Goal: Task Accomplishment & Management: Manage account settings

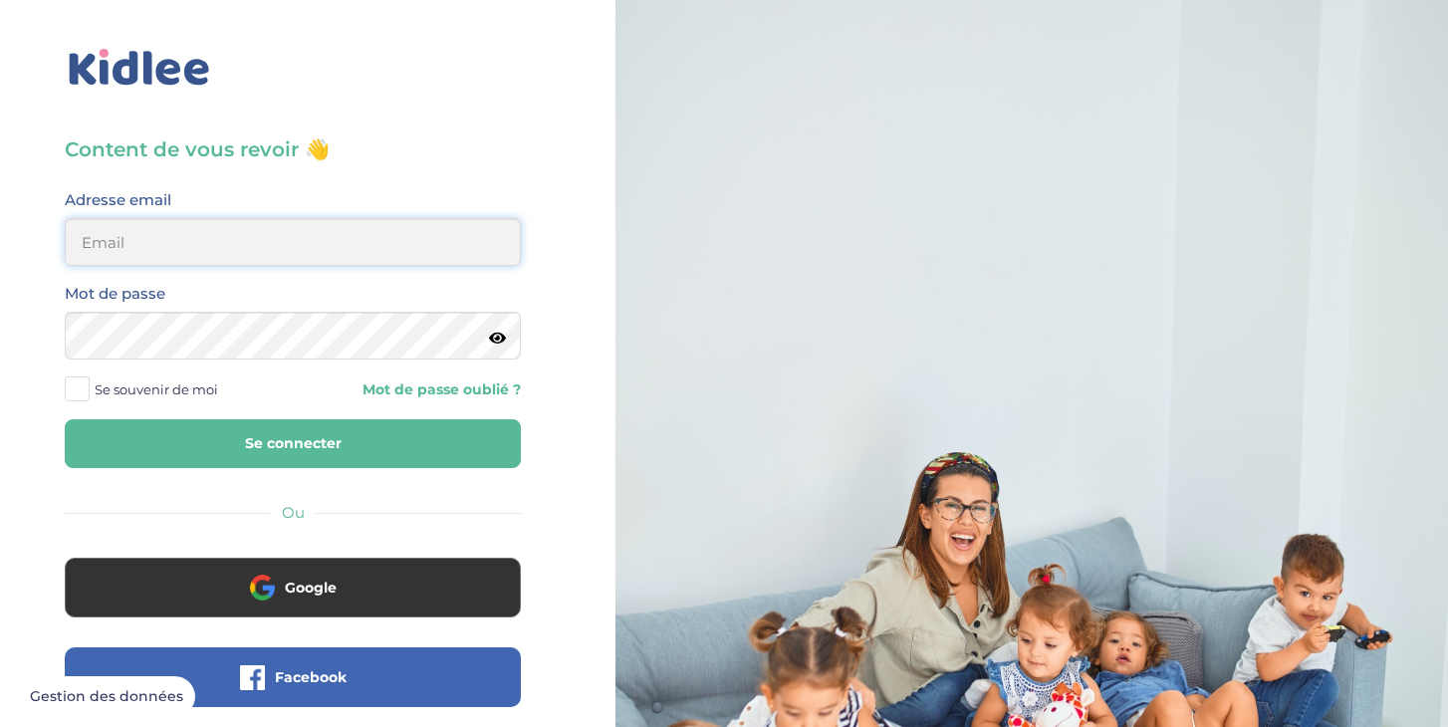
type input "chen.anna24@gmail.com"
click at [260, 433] on button "Se connecter" at bounding box center [293, 443] width 456 height 49
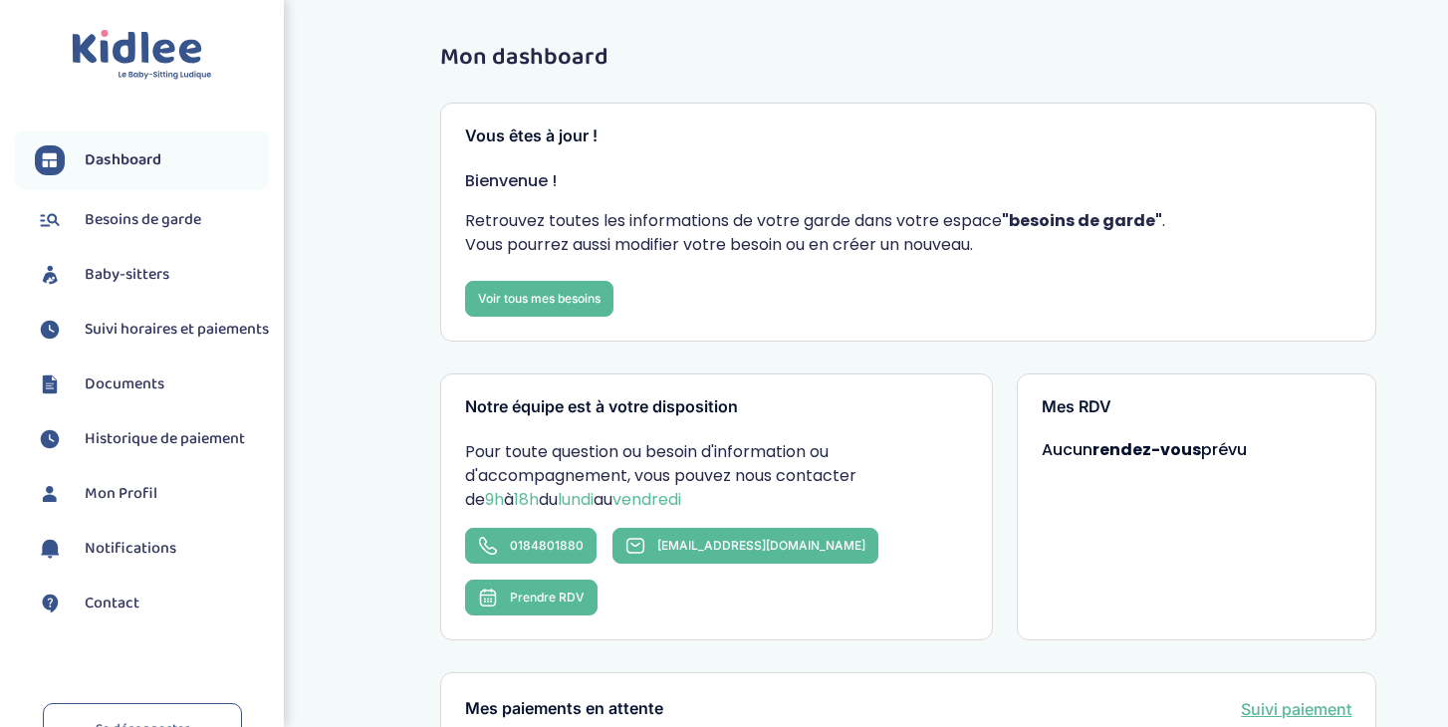
click at [142, 342] on span "Suivi horaires et paiements" at bounding box center [177, 330] width 184 height 24
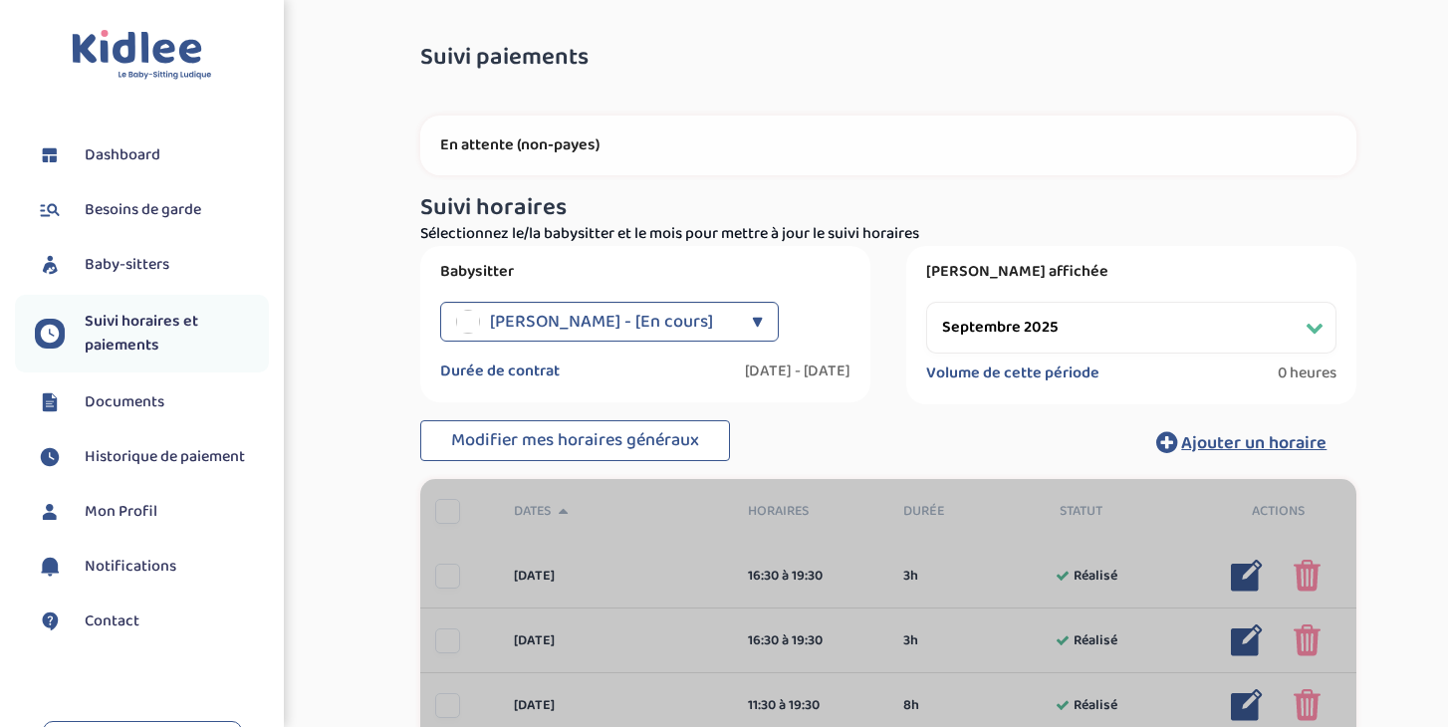
select select "septembre 2025"
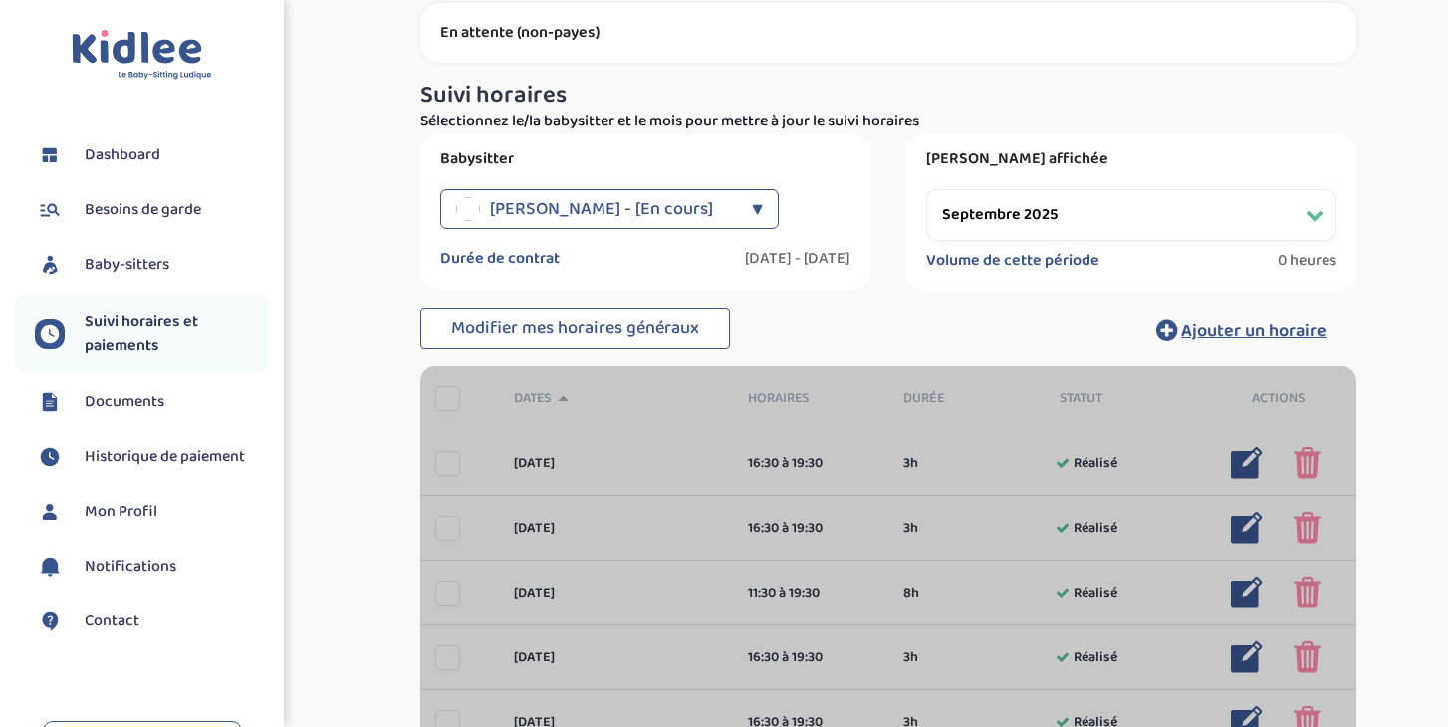
scroll to position [113, 0]
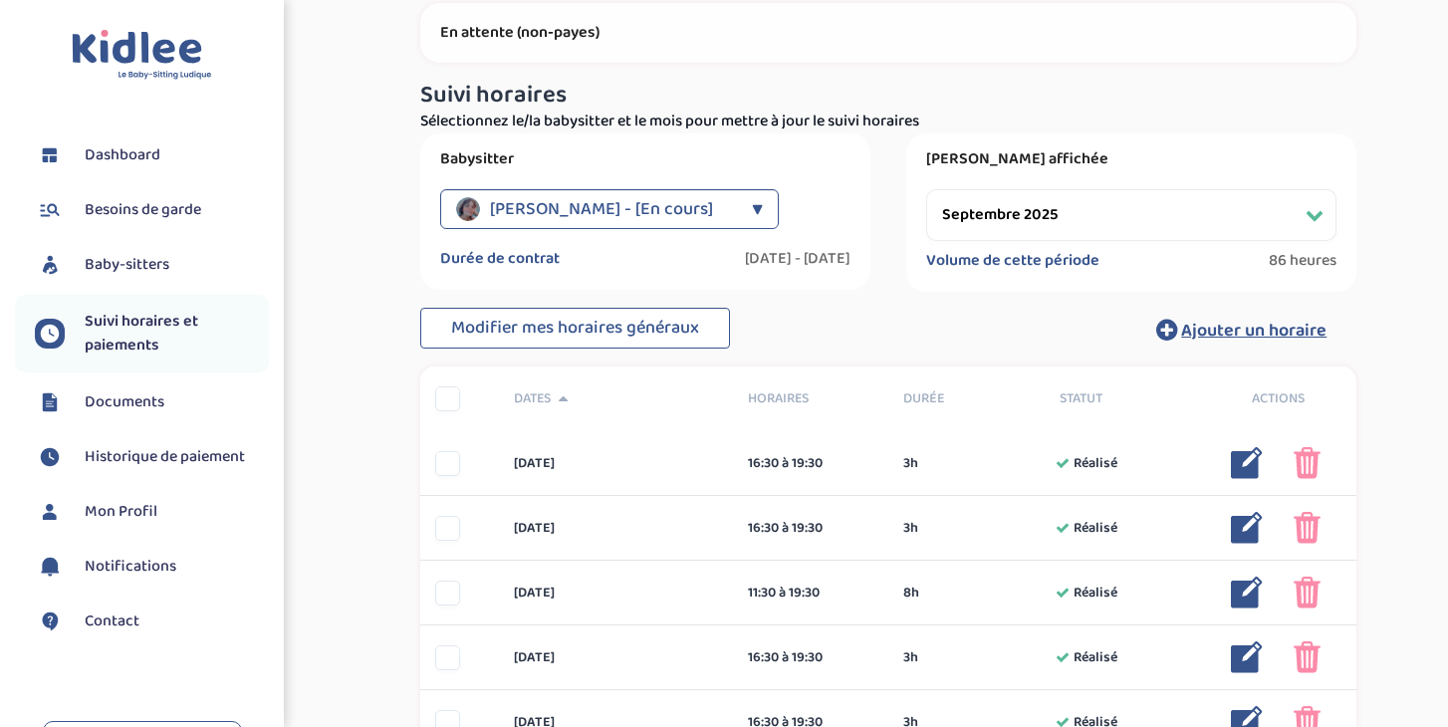
click at [598, 209] on span "[PERSON_NAME] - [En cours]" at bounding box center [601, 209] width 223 height 40
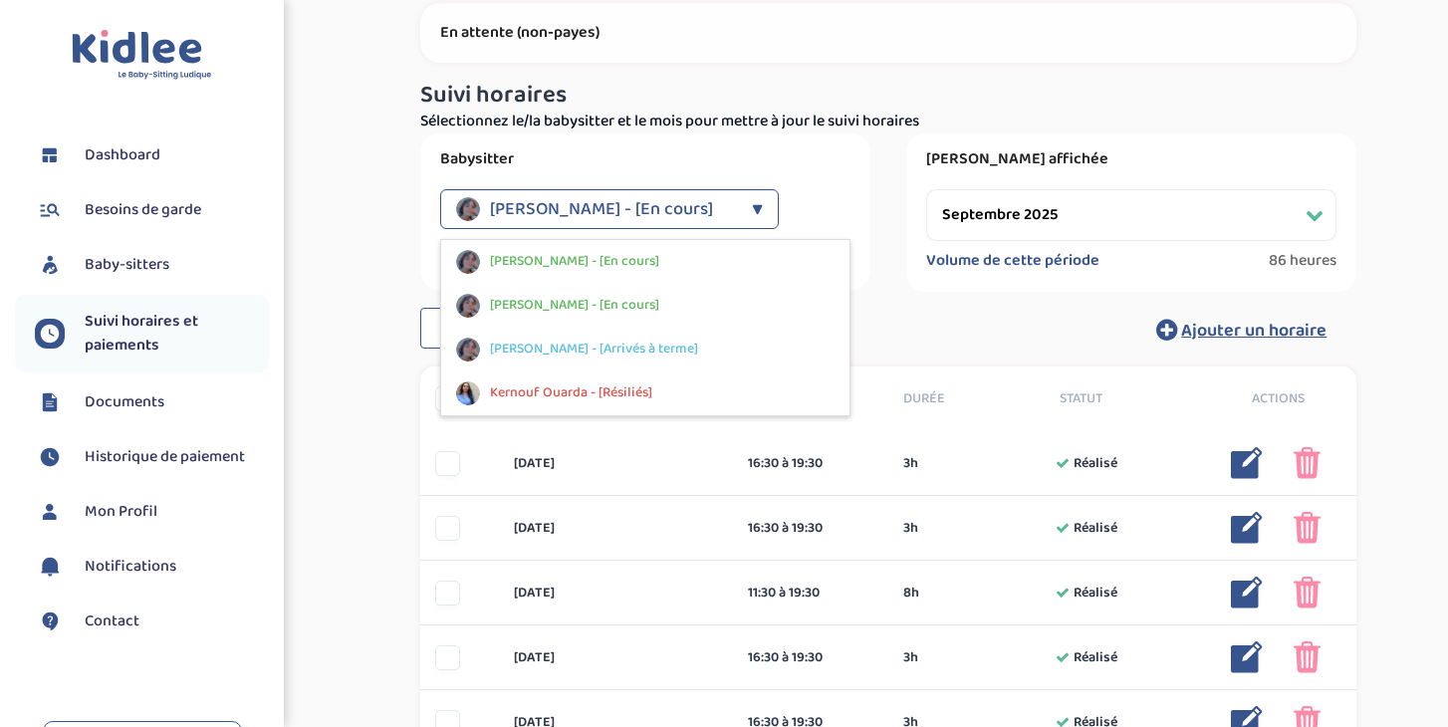
click at [598, 209] on span "[PERSON_NAME] - [En cours]" at bounding box center [601, 209] width 223 height 40
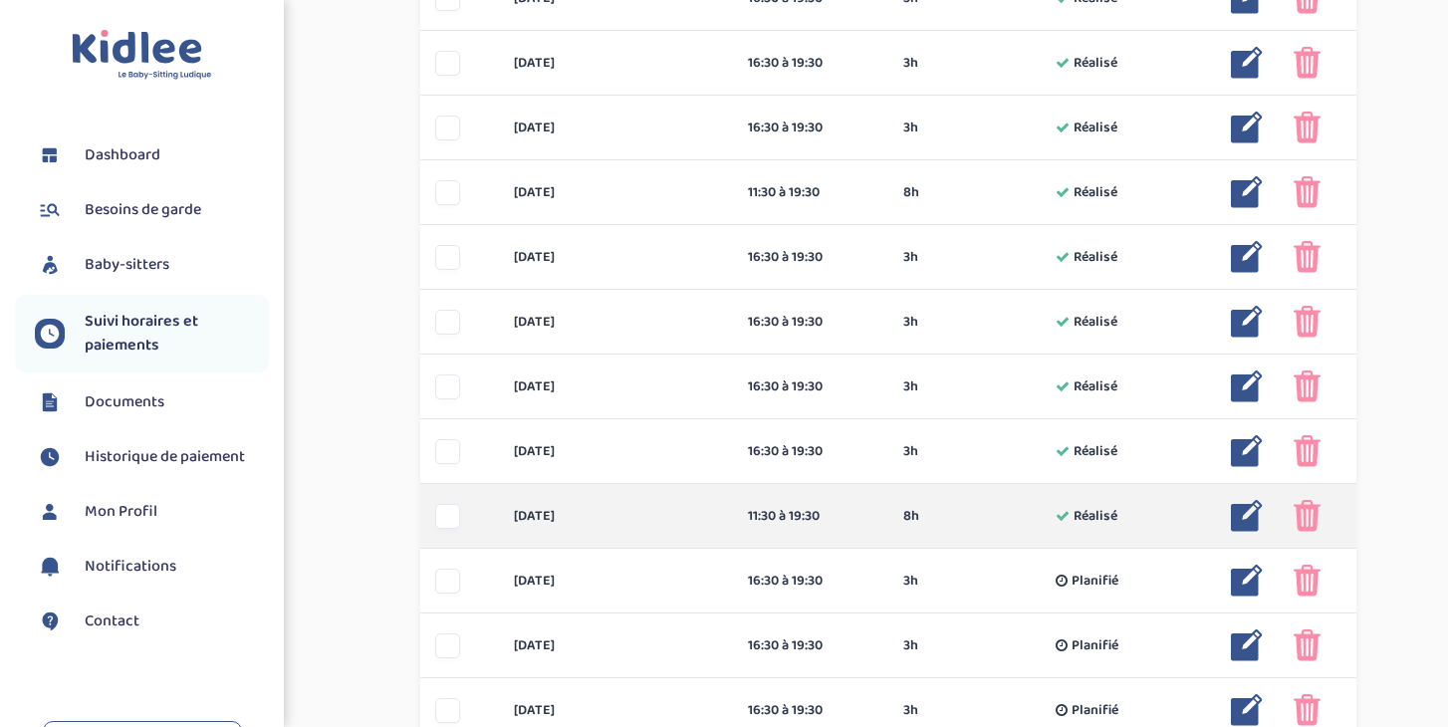
scroll to position [872, 0]
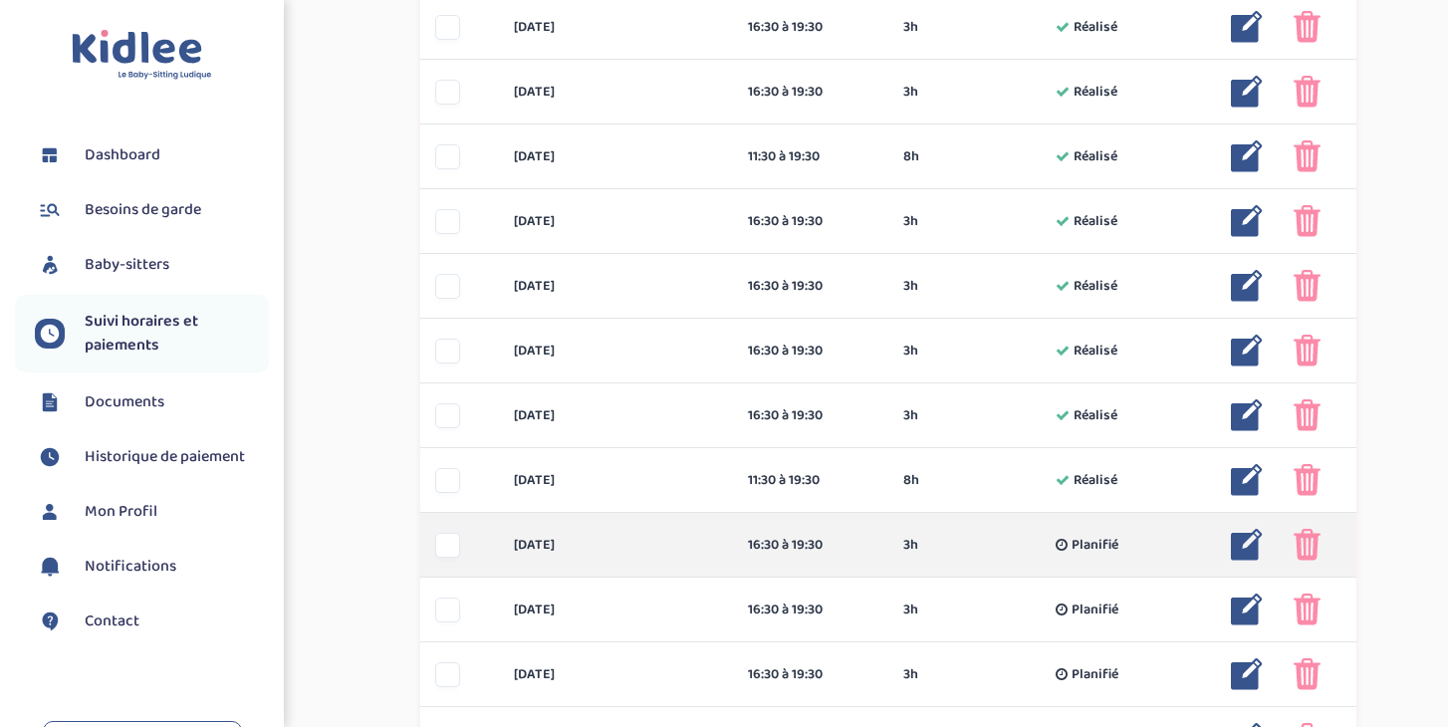
click at [1245, 543] on img at bounding box center [1247, 545] width 32 height 32
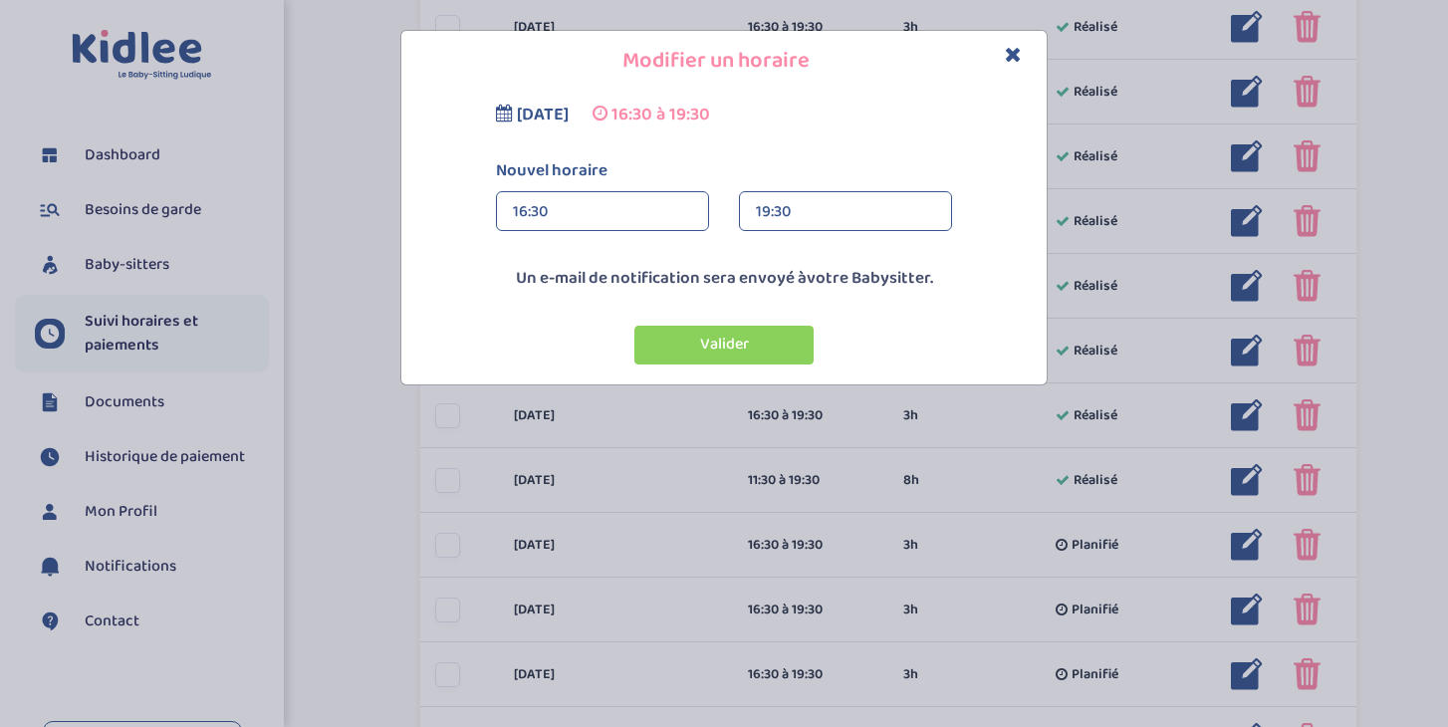
click at [806, 219] on div "19:30" at bounding box center [845, 212] width 179 height 40
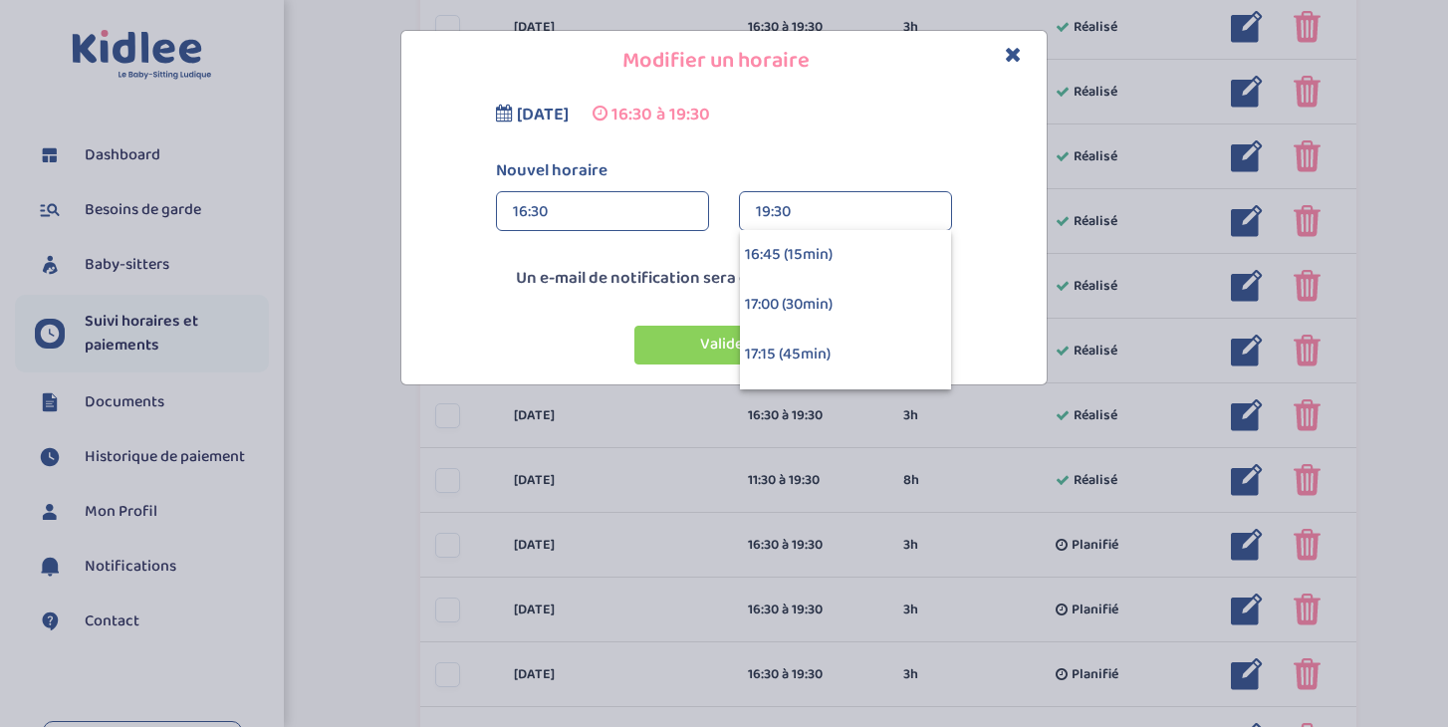
click at [996, 259] on div "jeudi 18 septembre 2025 16:30 à 19:30 Nouvel horaire 16:30 16:30 00:00 00:15 00…" at bounding box center [723, 238] width 645 height 293
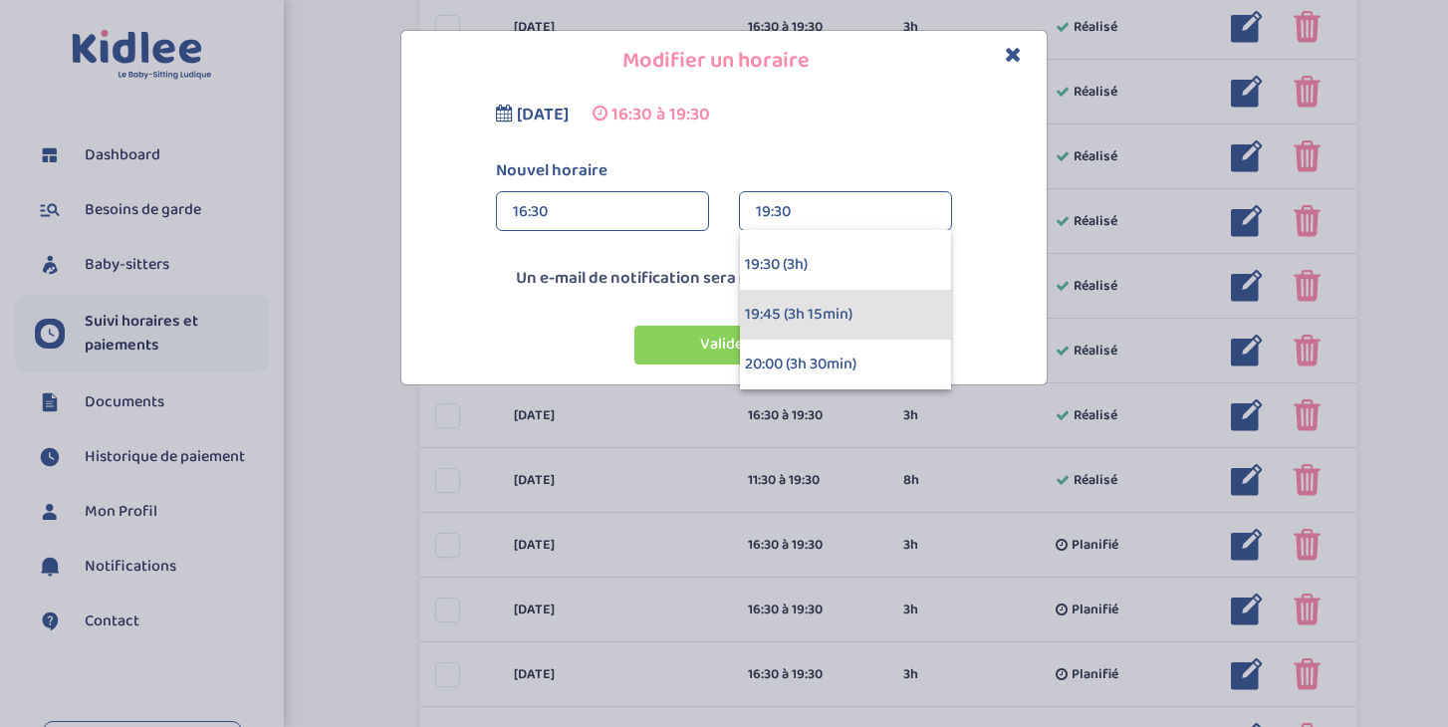
scroll to position [541, 0]
click at [850, 309] on div "19:45 (3h 15min)" at bounding box center [845, 312] width 211 height 50
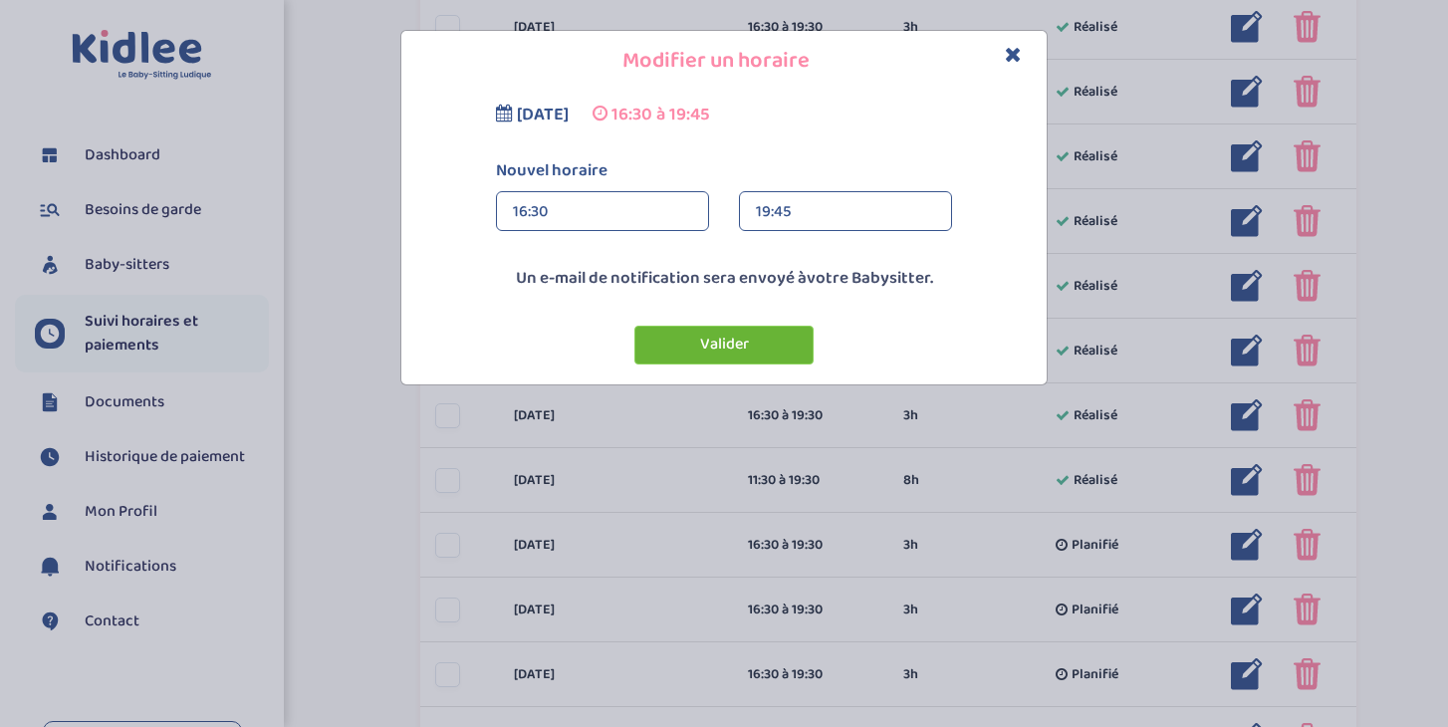
click at [756, 351] on button "Valider" at bounding box center [723, 345] width 179 height 39
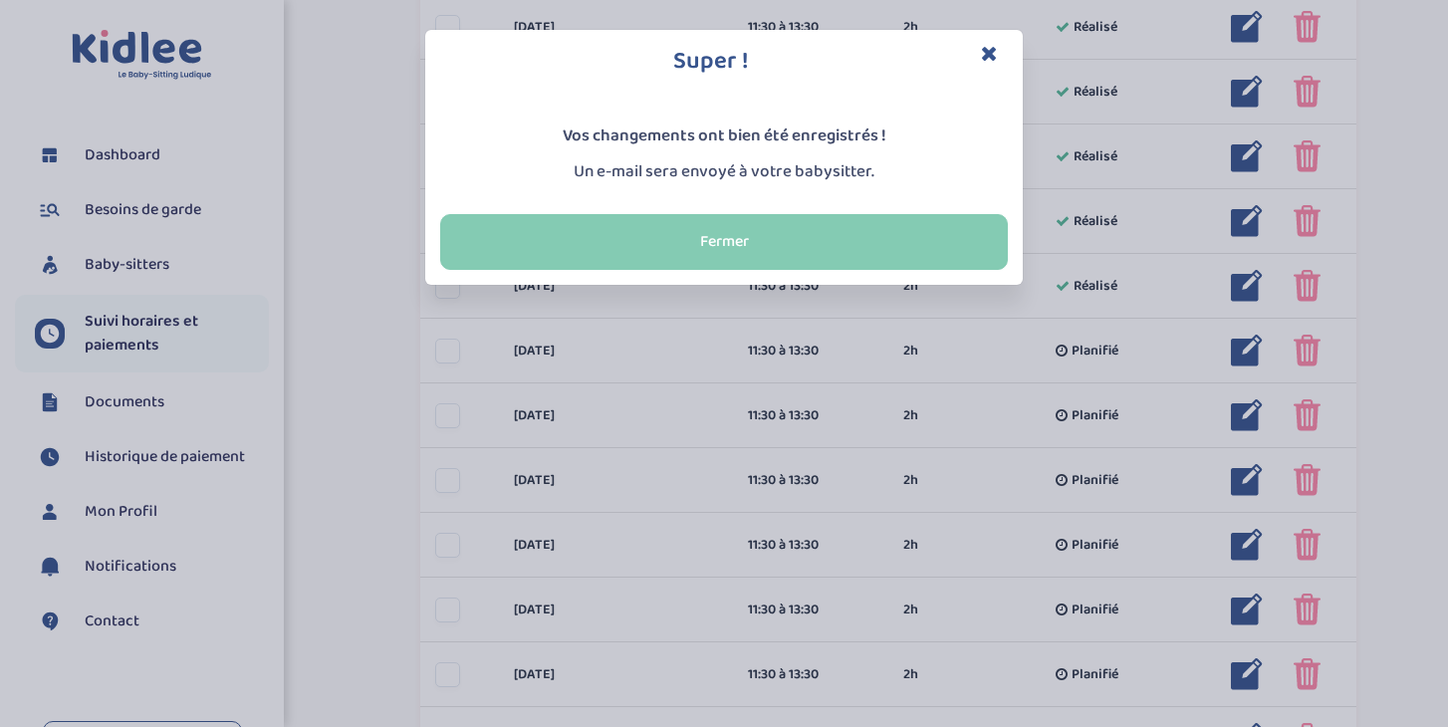
click at [796, 247] on button "Fermer" at bounding box center [724, 242] width 568 height 56
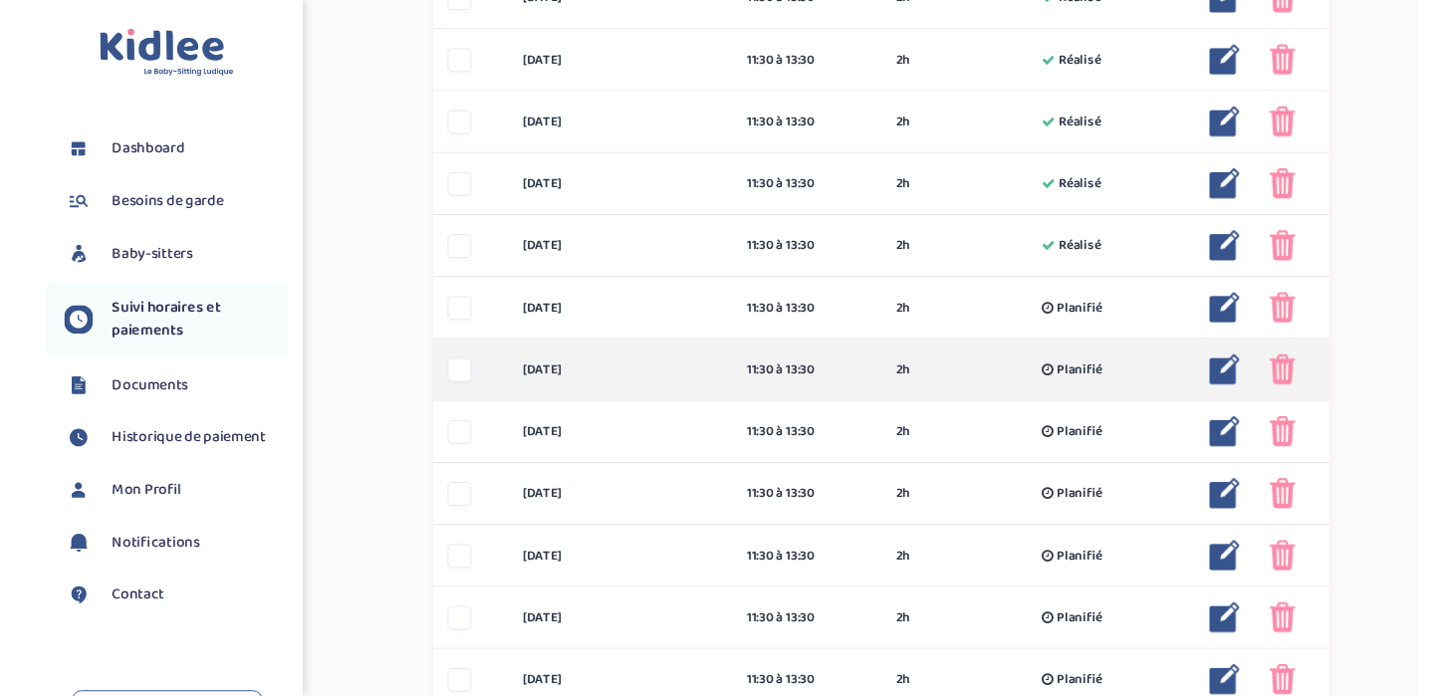
scroll to position [913, 0]
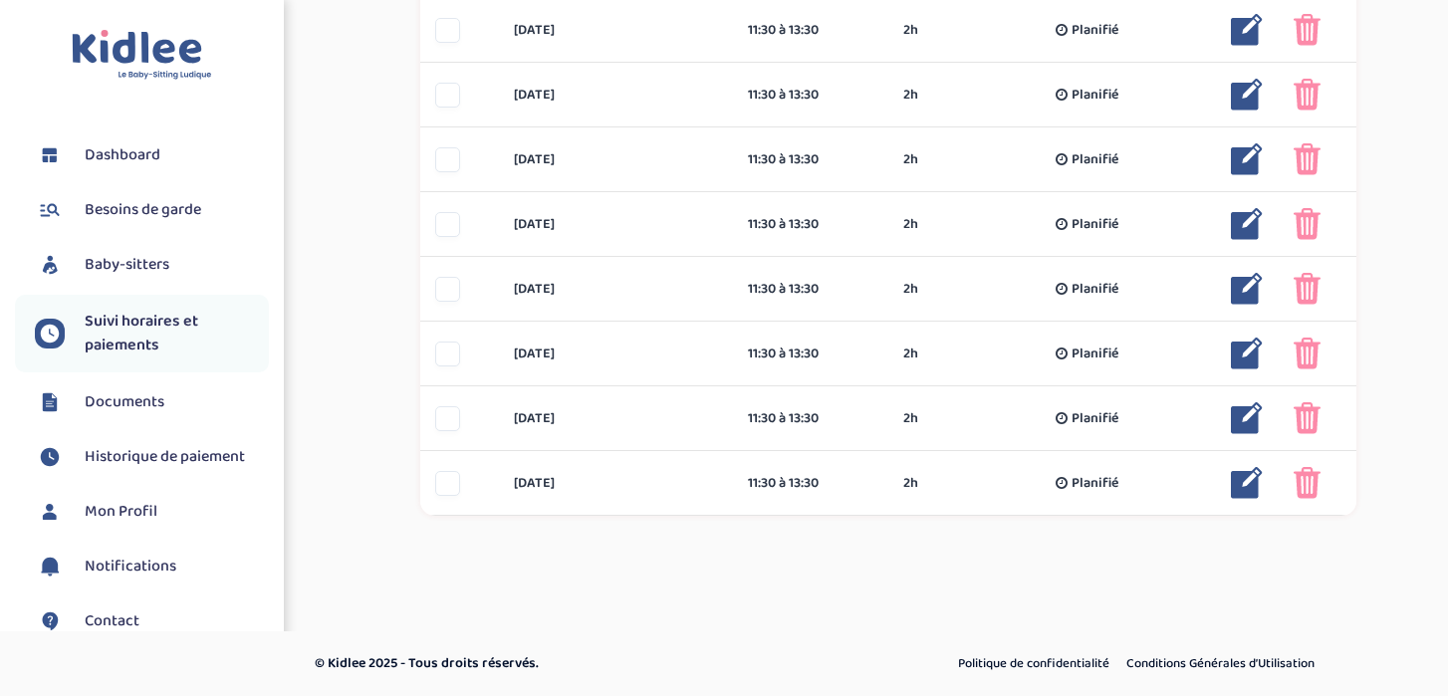
scroll to position [1192, 0]
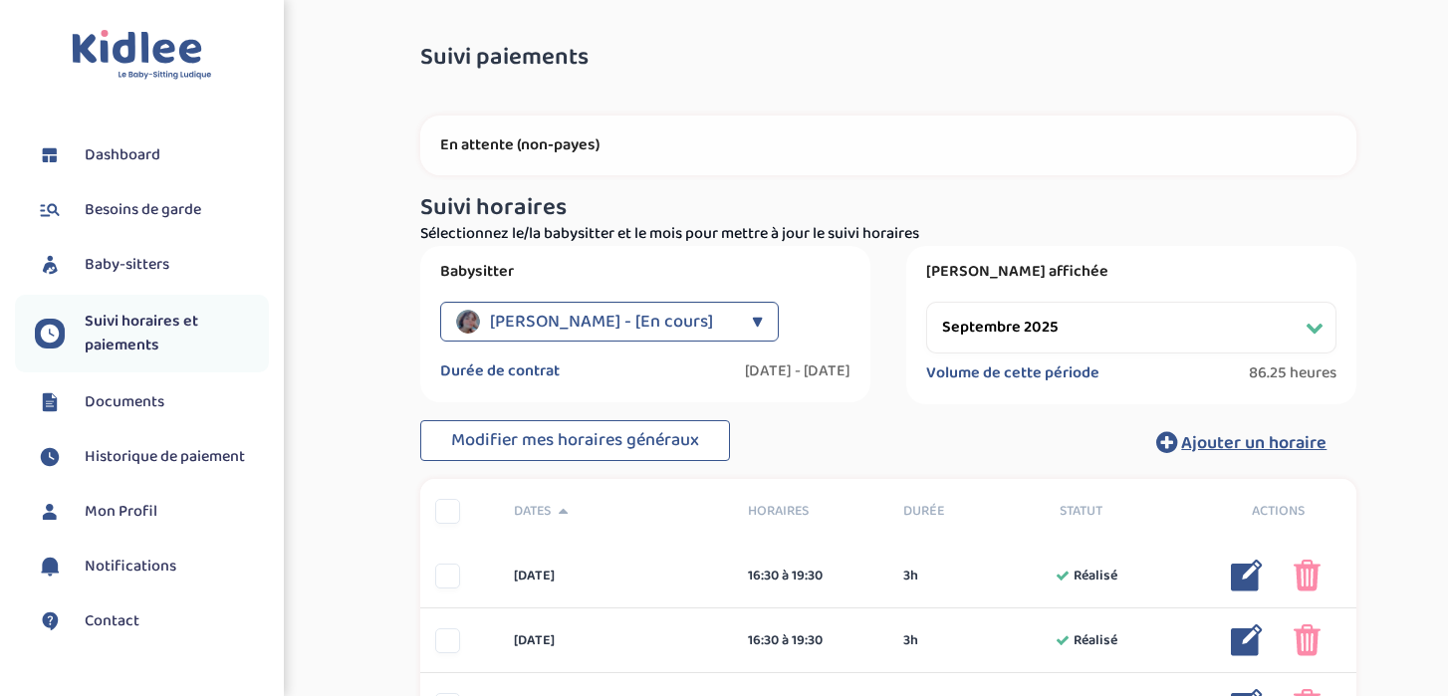
select select "septembre 2025"
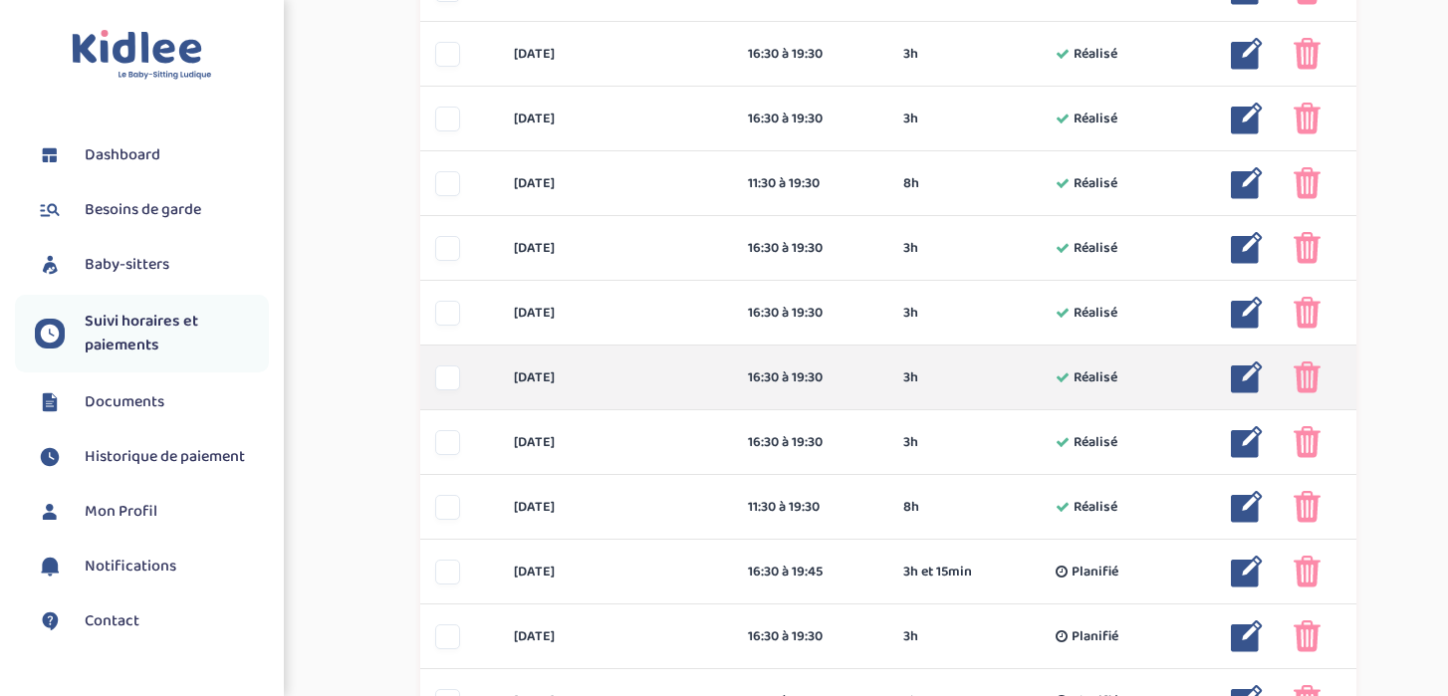
scroll to position [883, 0]
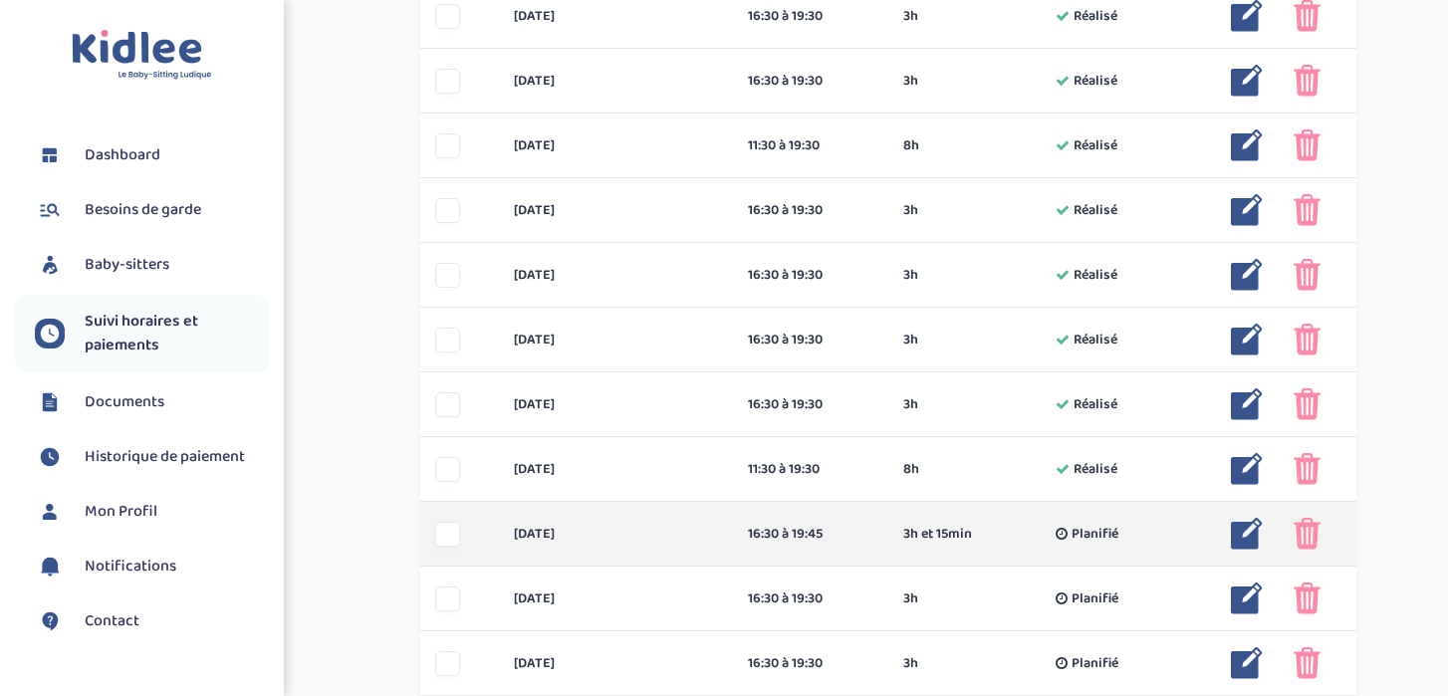
click at [1238, 533] on img at bounding box center [1247, 534] width 32 height 32
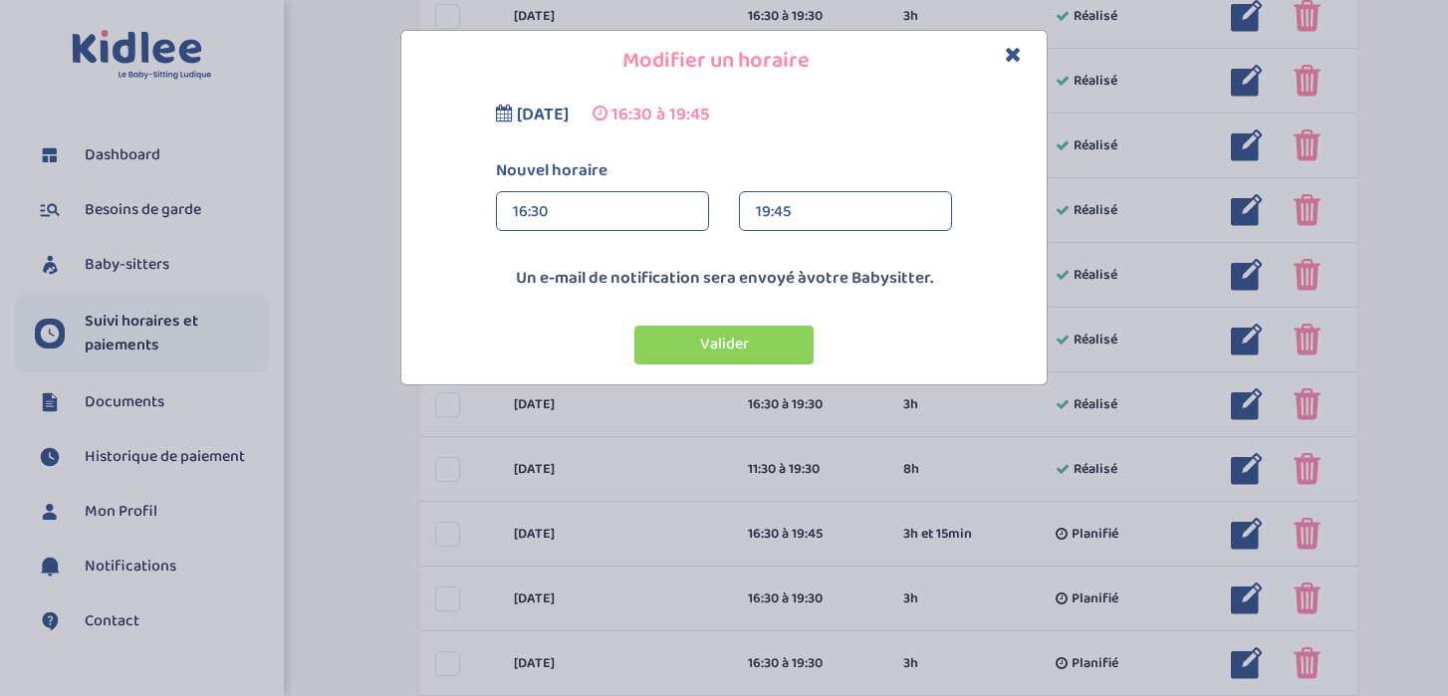
click at [820, 204] on div "19:45" at bounding box center [845, 212] width 179 height 40
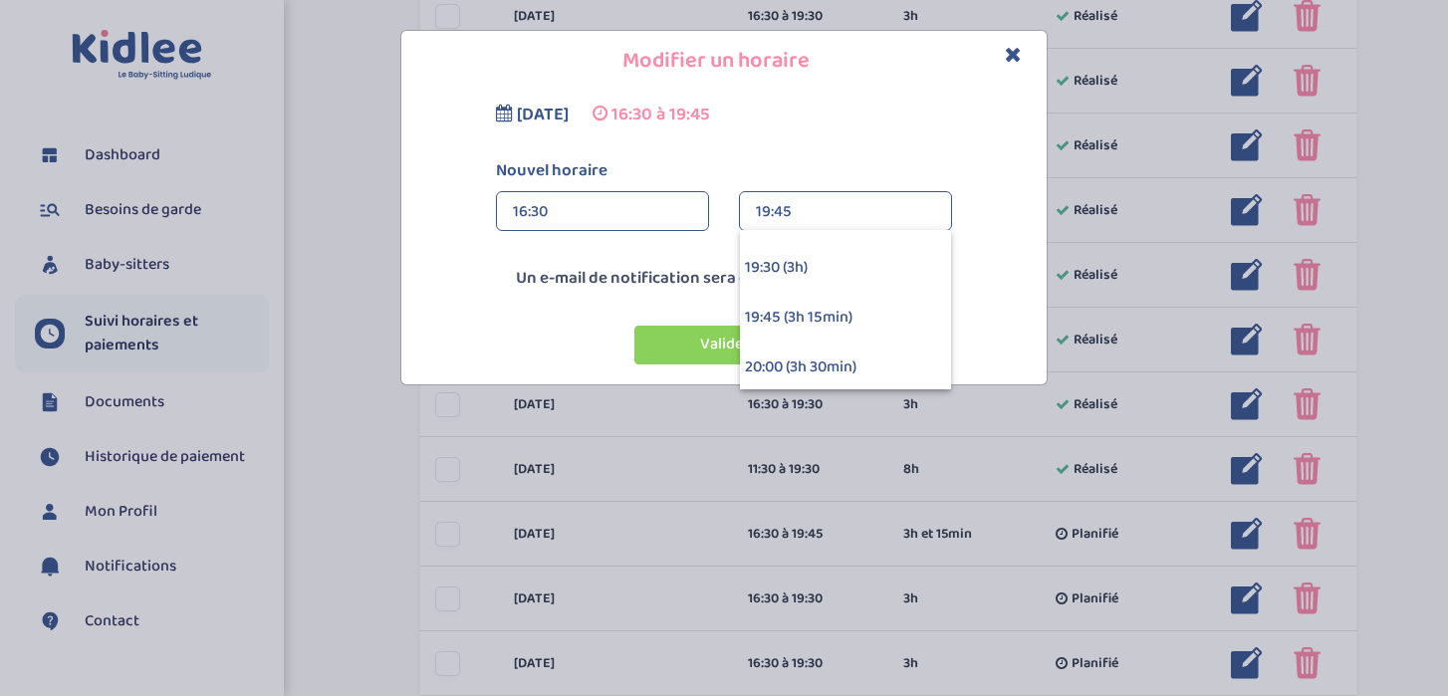
scroll to position [517, 0]
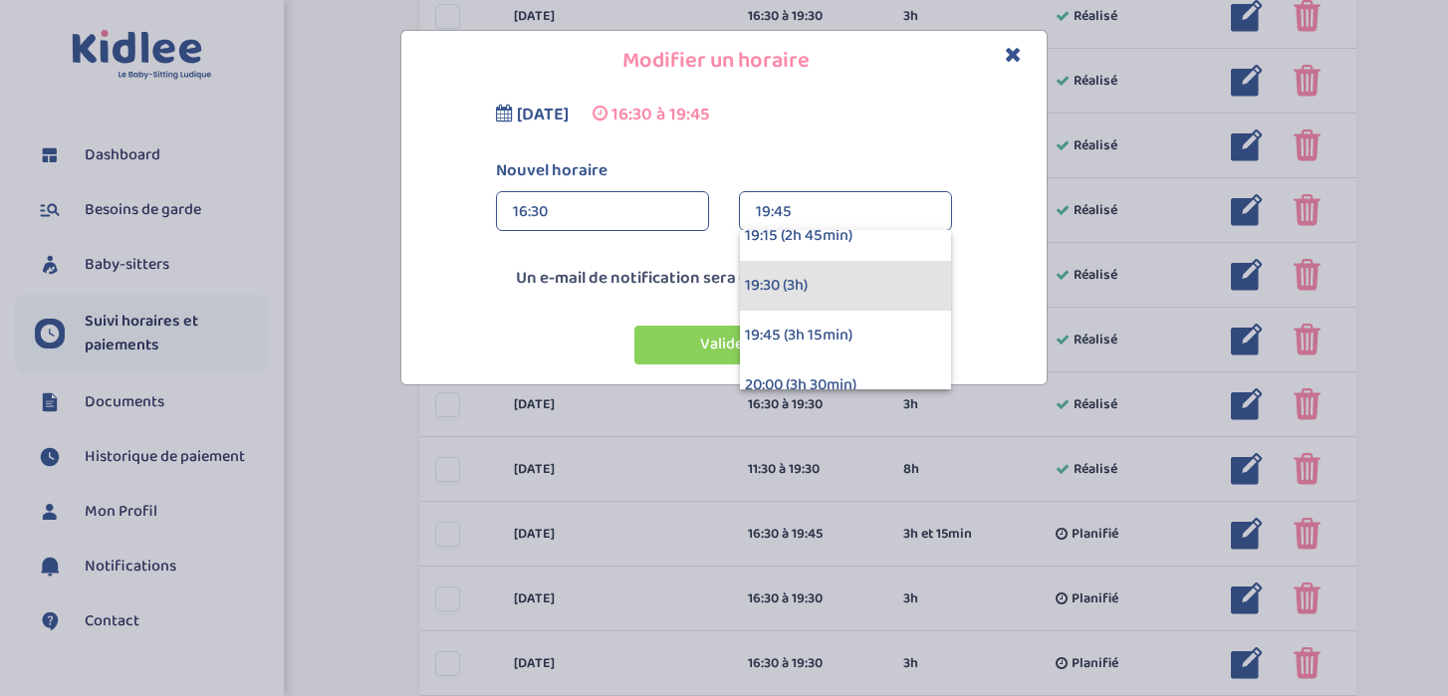
click at [823, 284] on div "19:30 (3h)" at bounding box center [845, 286] width 211 height 50
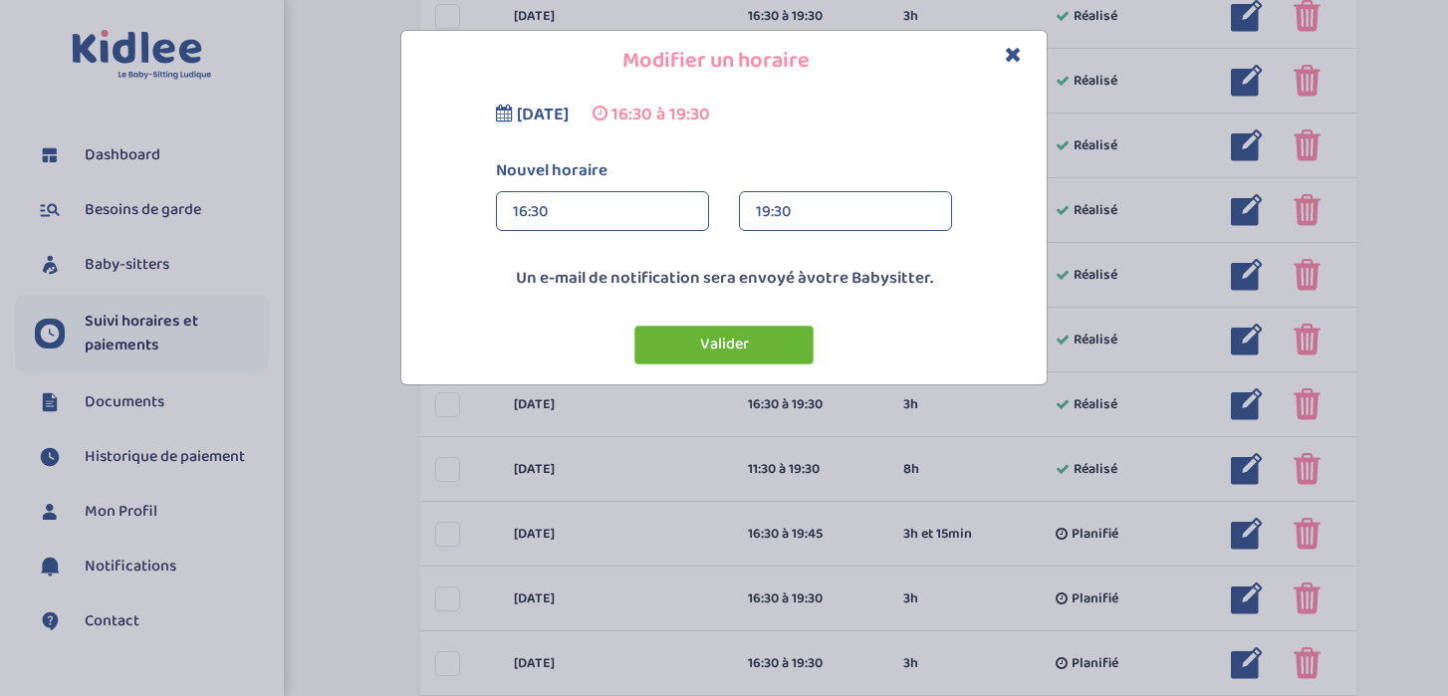
click at [742, 345] on button "Valider" at bounding box center [723, 345] width 179 height 39
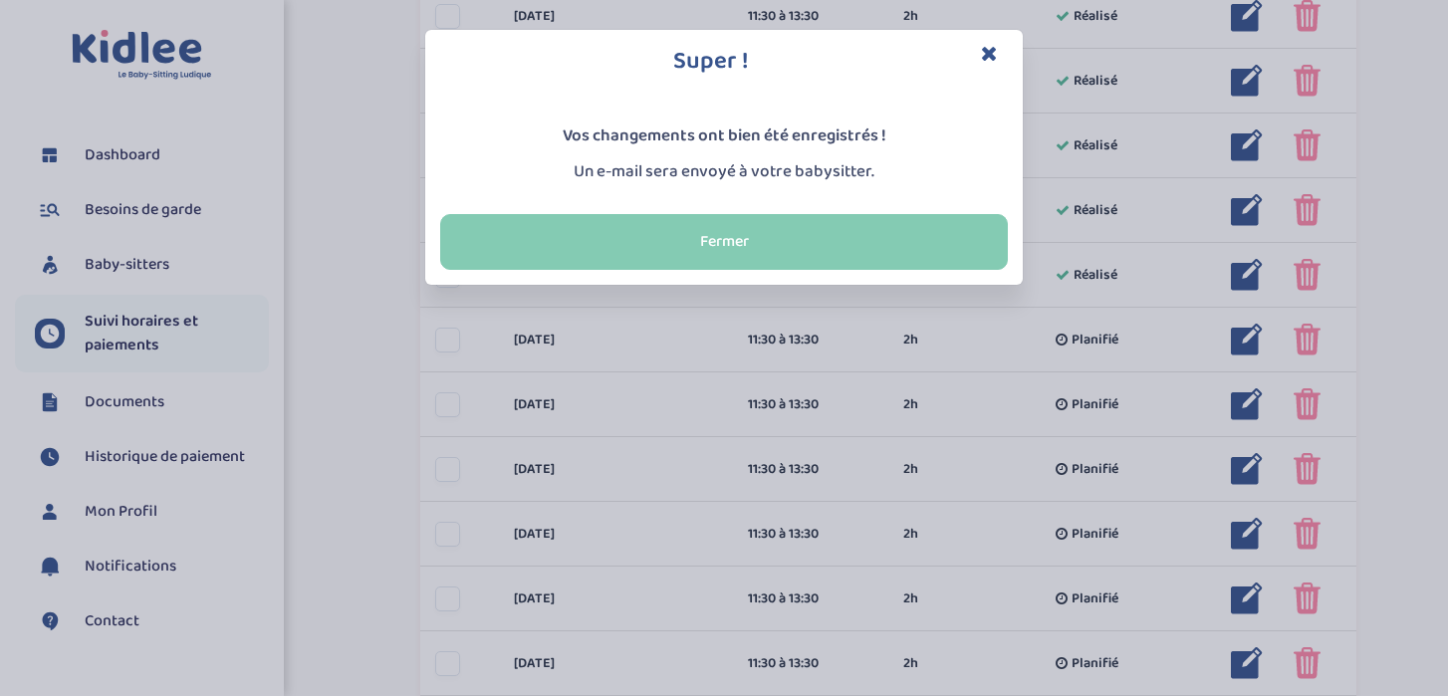
click at [786, 247] on button "Fermer" at bounding box center [724, 242] width 568 height 56
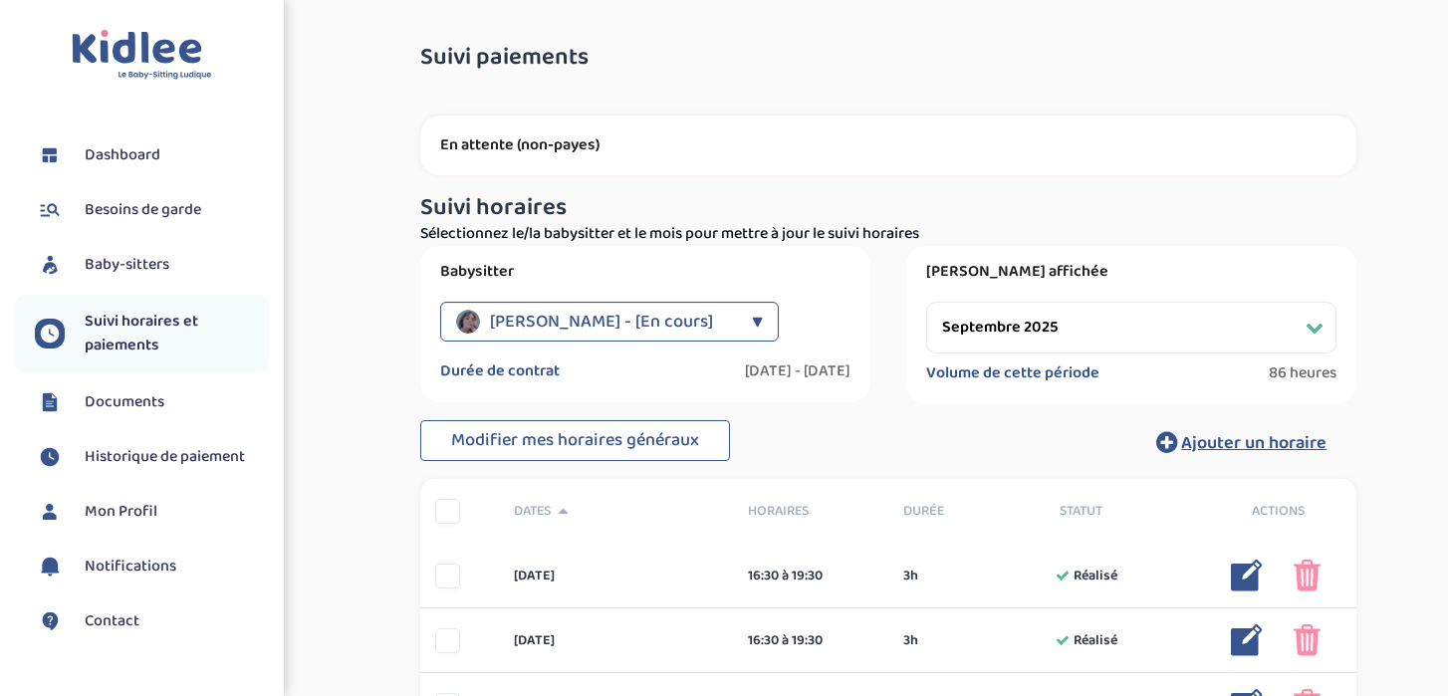
select select "septembre 2025"
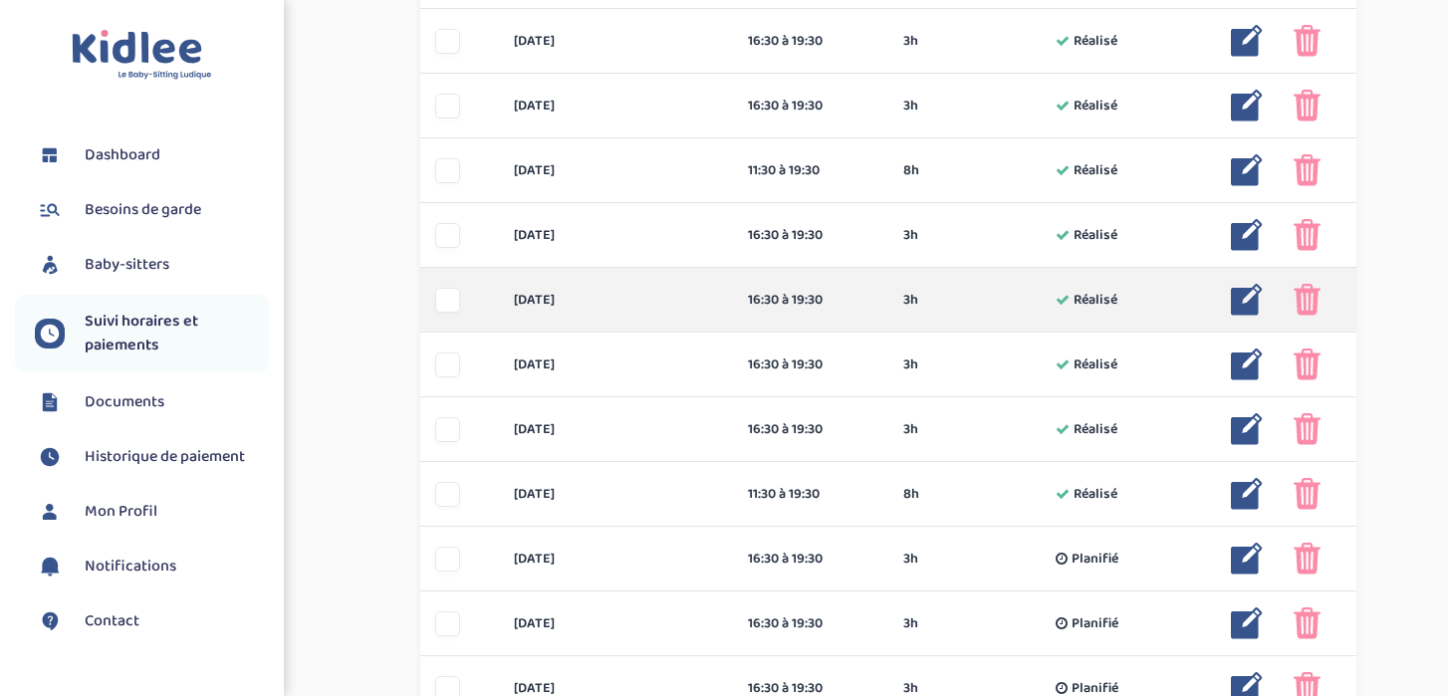
scroll to position [854, 0]
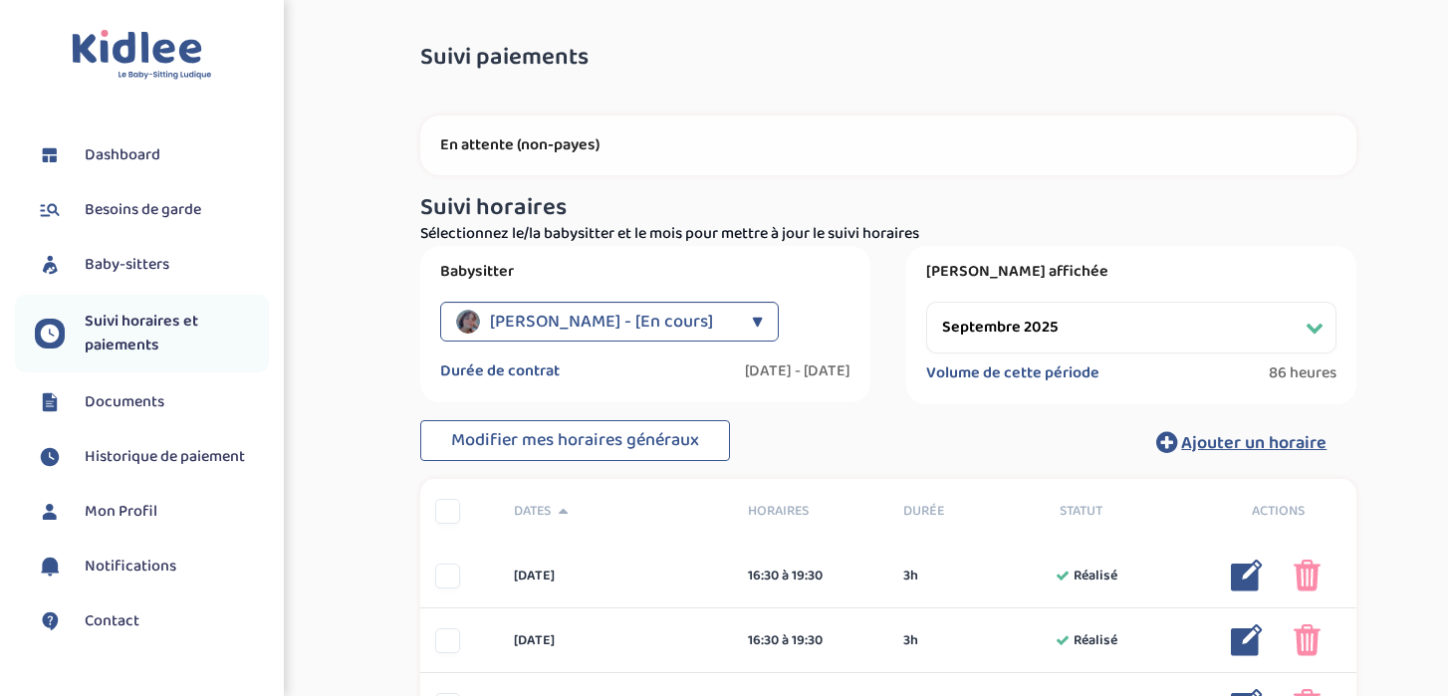
select select "septembre 2025"
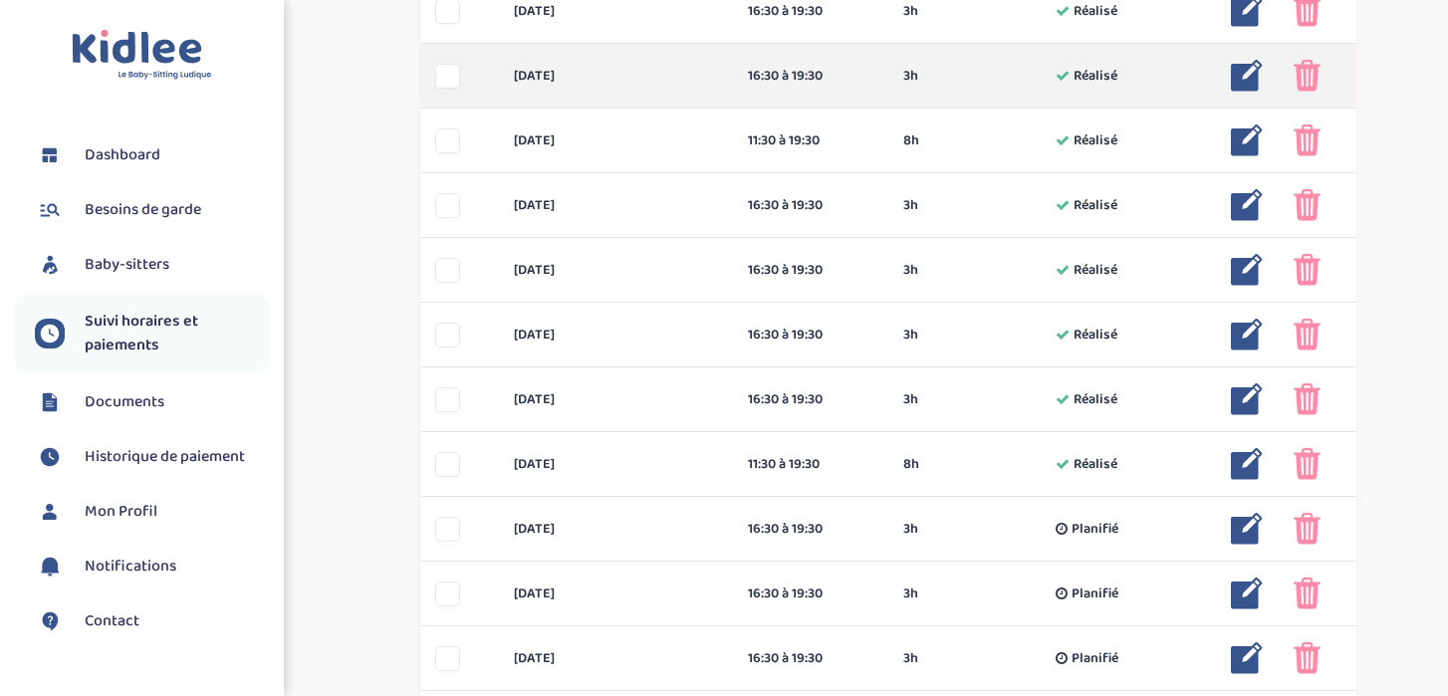
scroll to position [900, 0]
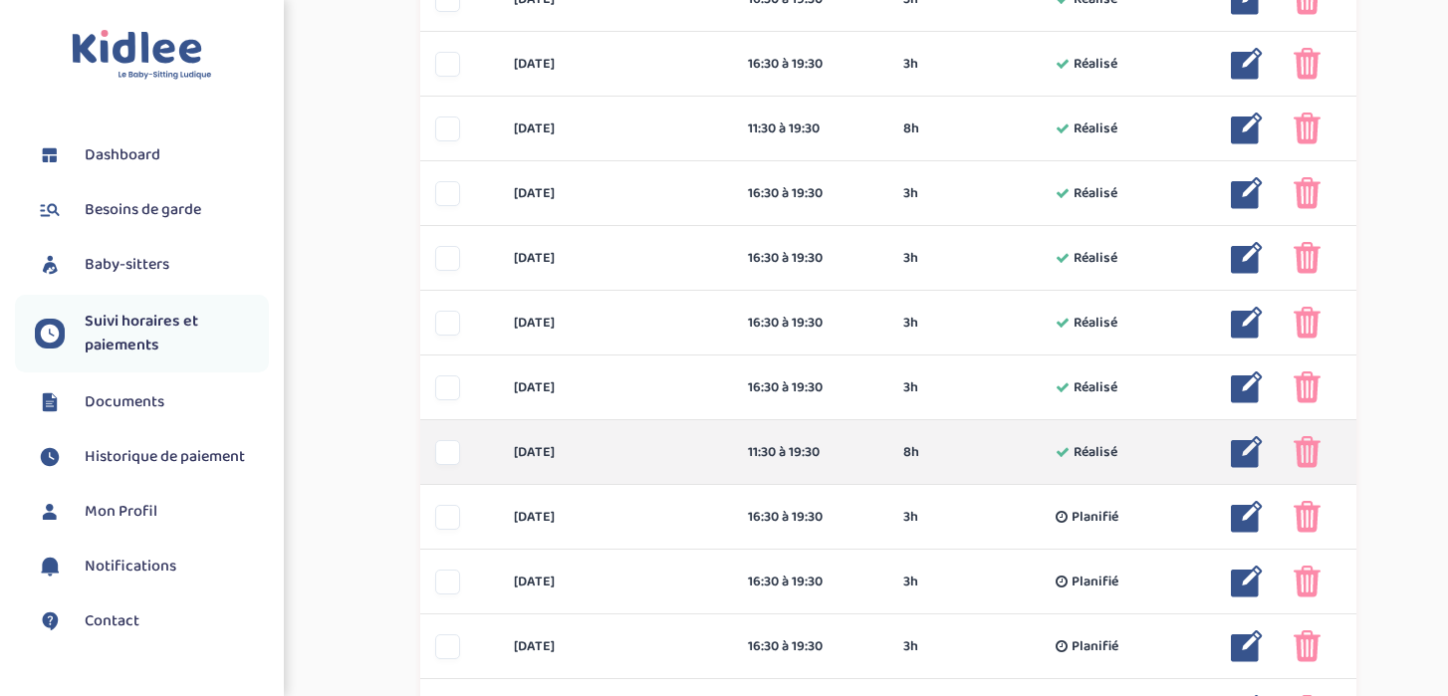
click at [1249, 451] on img at bounding box center [1247, 452] width 32 height 32
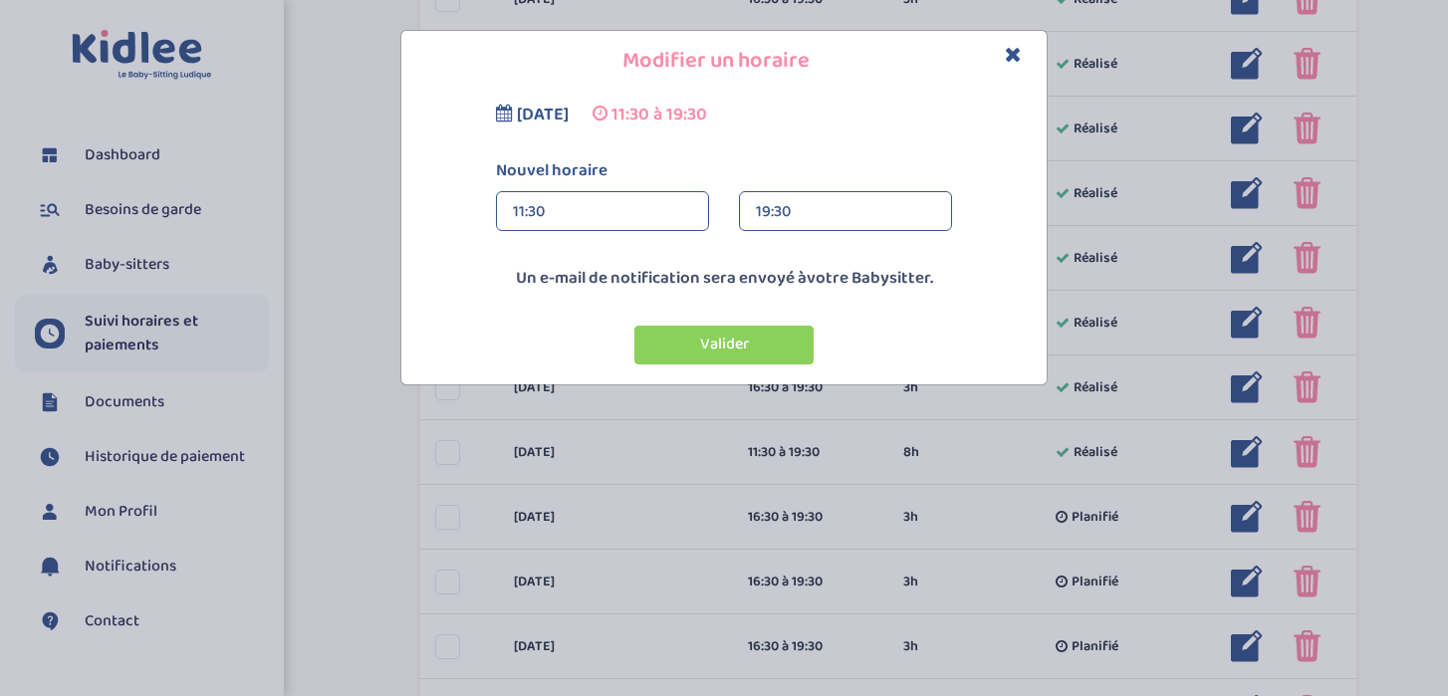
click at [873, 201] on div "19:30" at bounding box center [845, 212] width 179 height 40
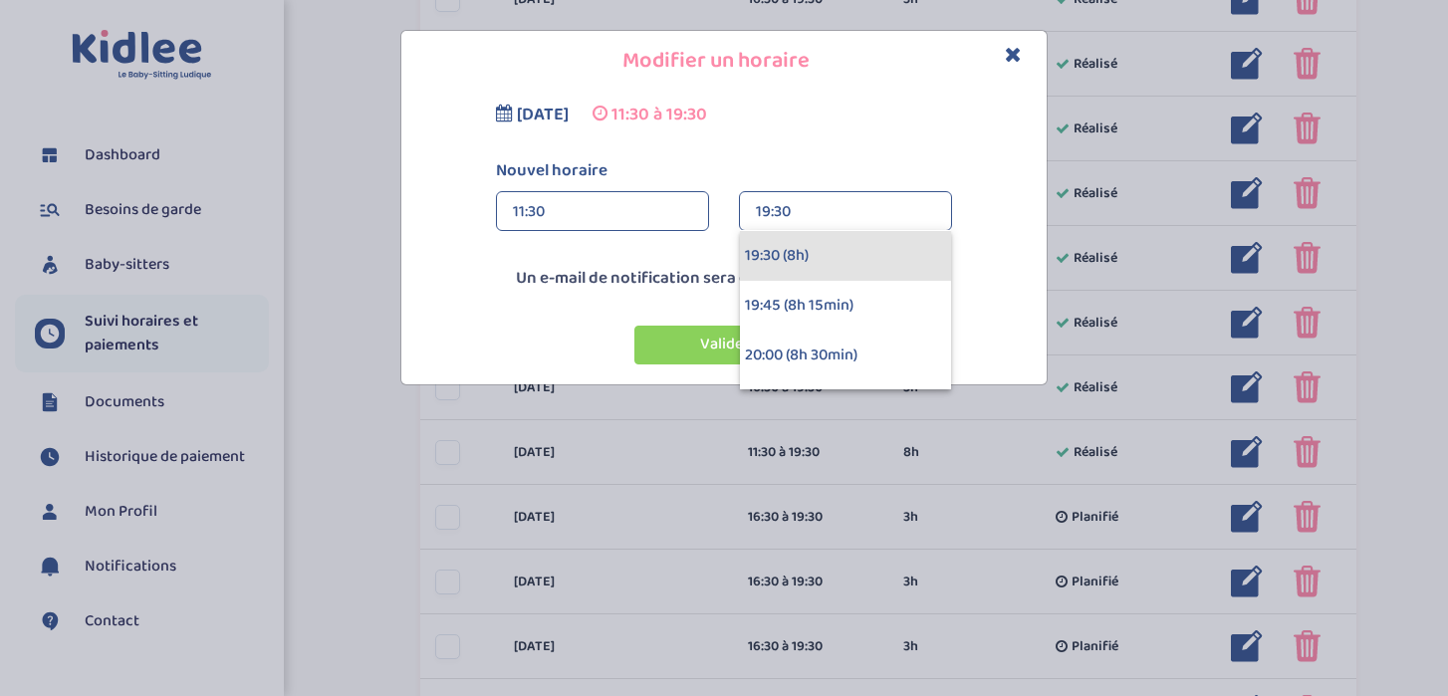
scroll to position [1547, 0]
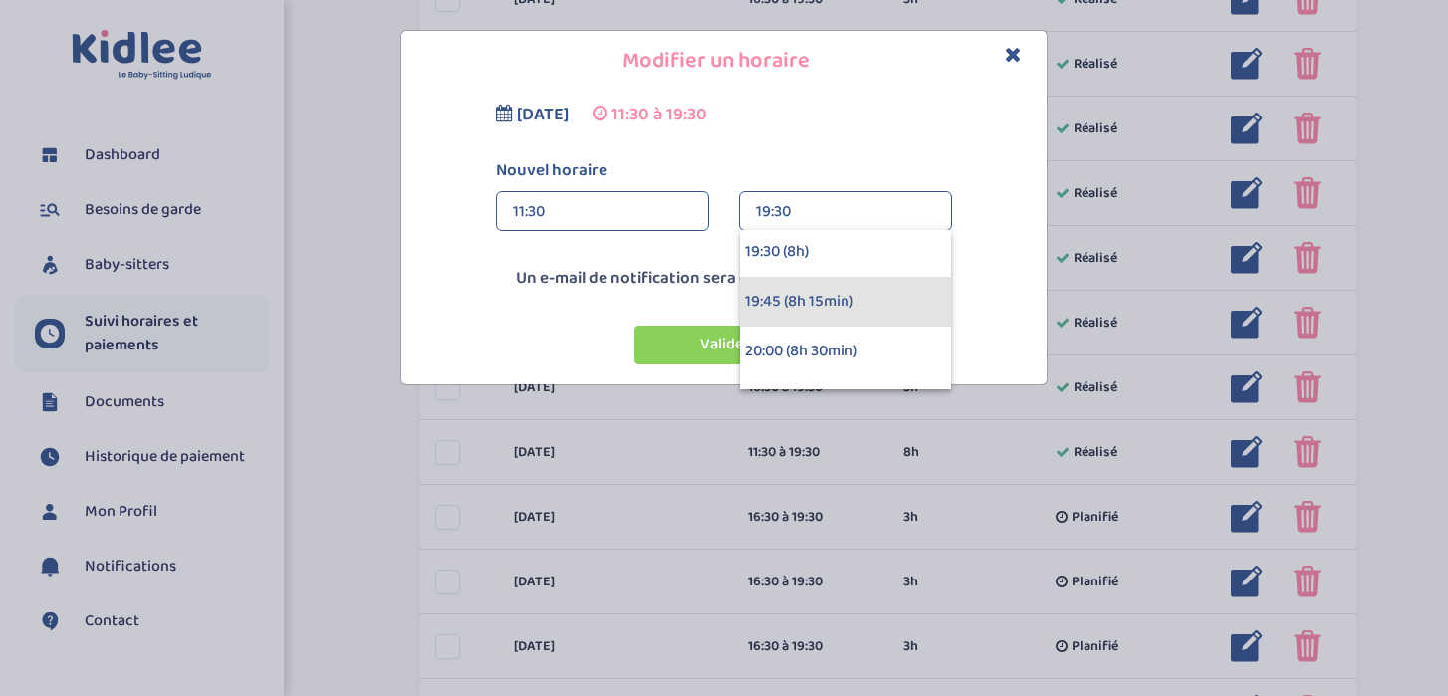
click at [876, 312] on div "19:45 (8h 15min)" at bounding box center [845, 302] width 211 height 50
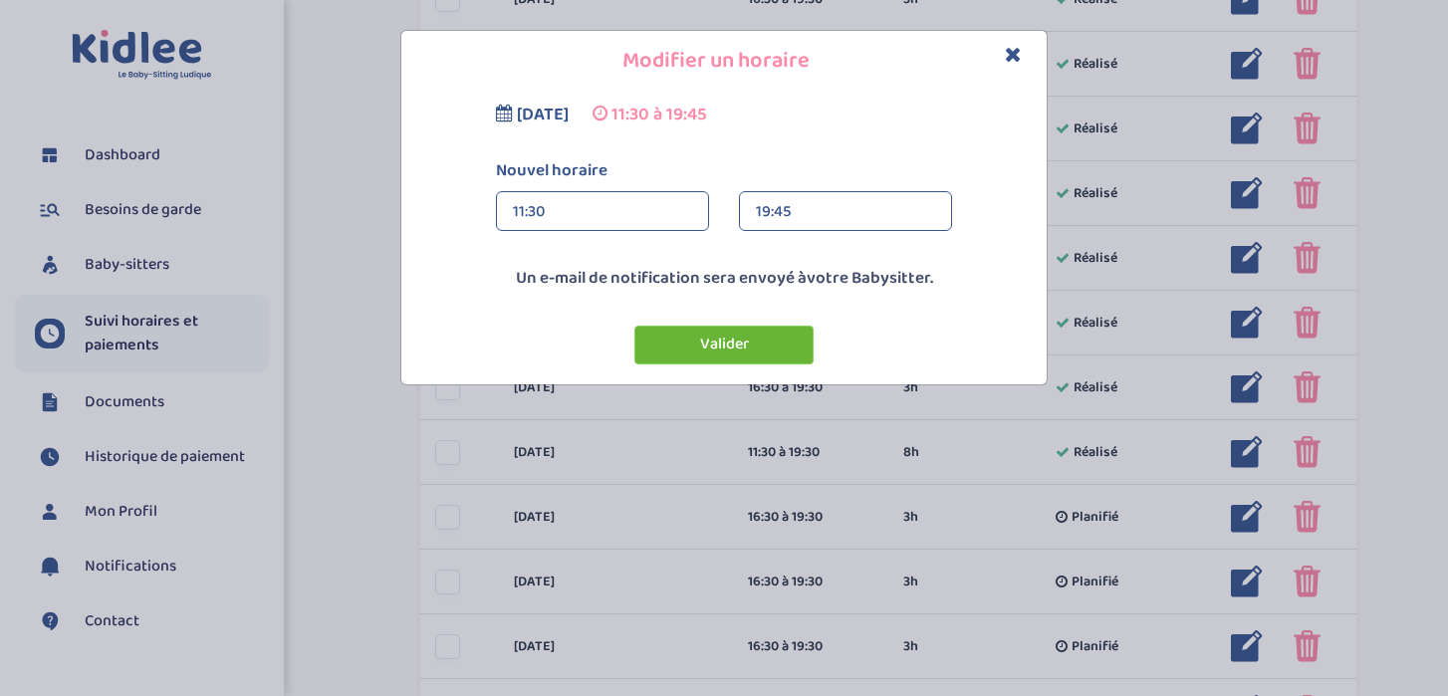
click at [724, 342] on button "Valider" at bounding box center [723, 345] width 179 height 39
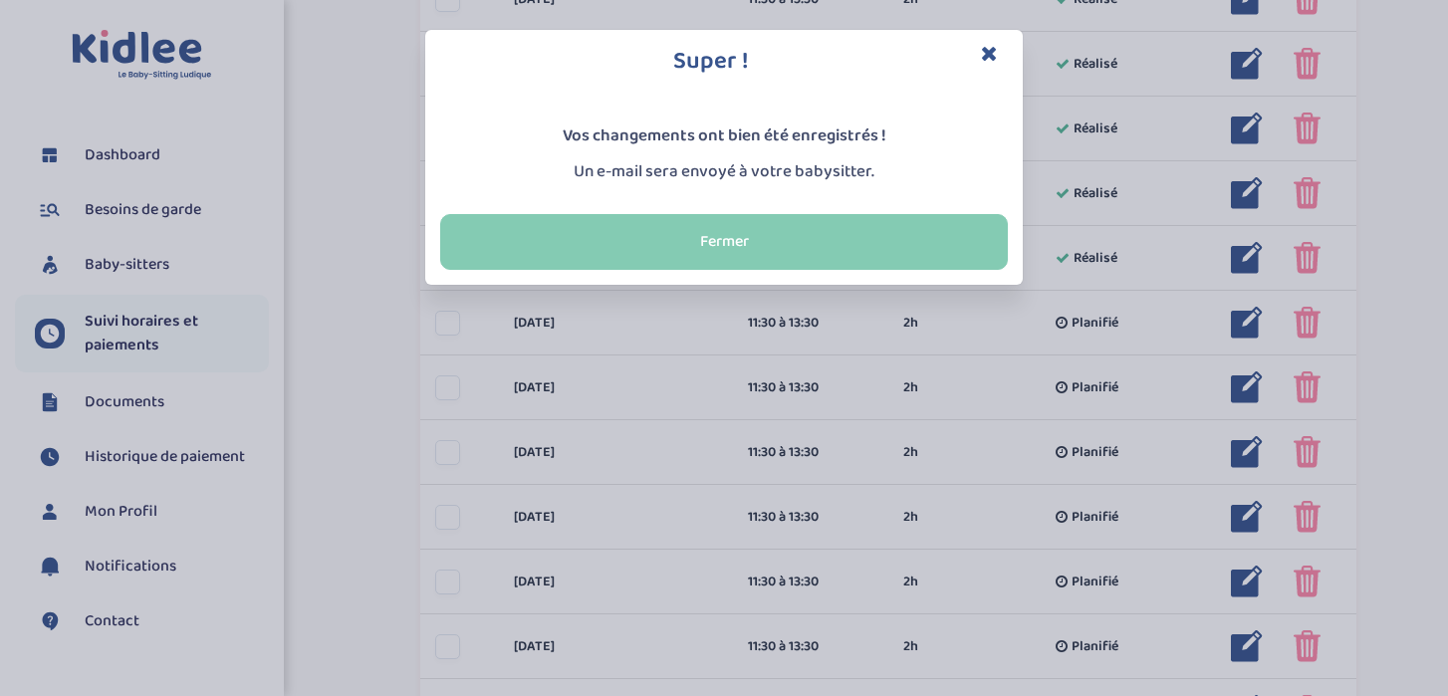
click at [749, 238] on button "Fermer" at bounding box center [724, 242] width 568 height 56
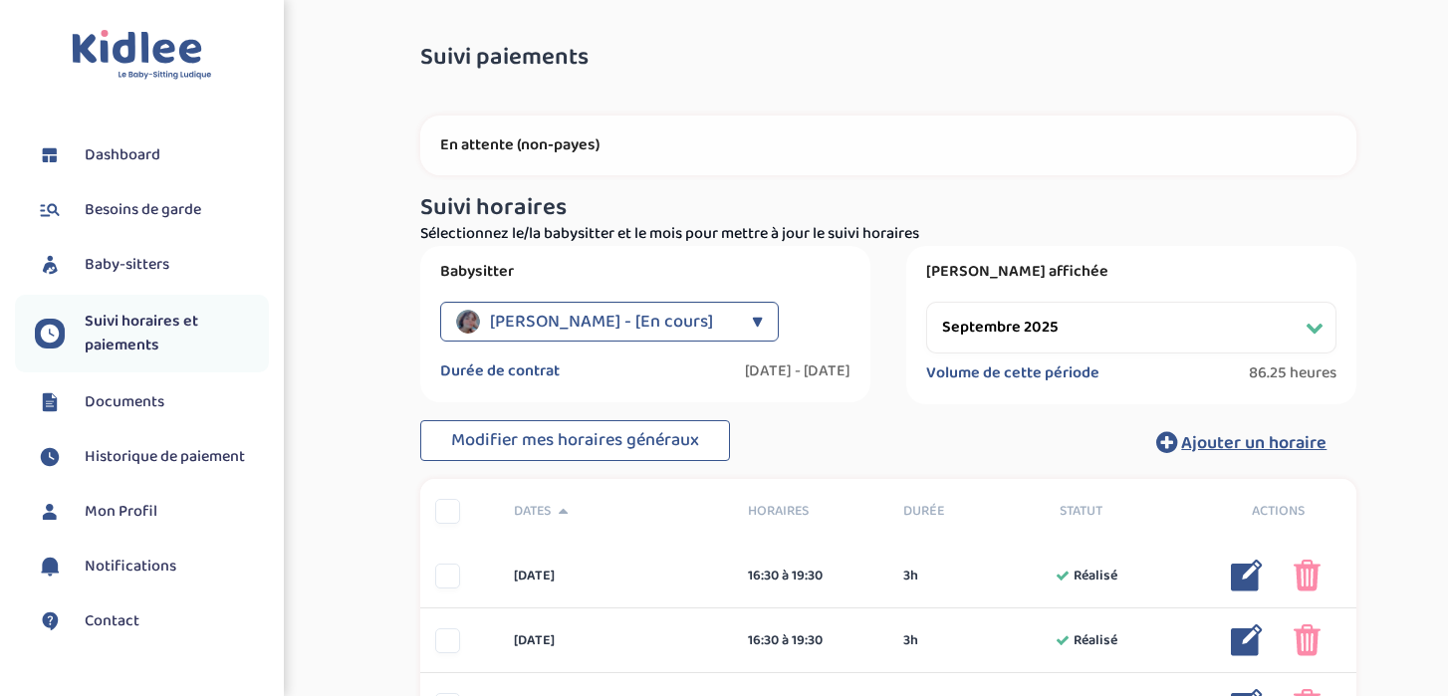
select select "septembre 2025"
